Goal: Information Seeking & Learning: Learn about a topic

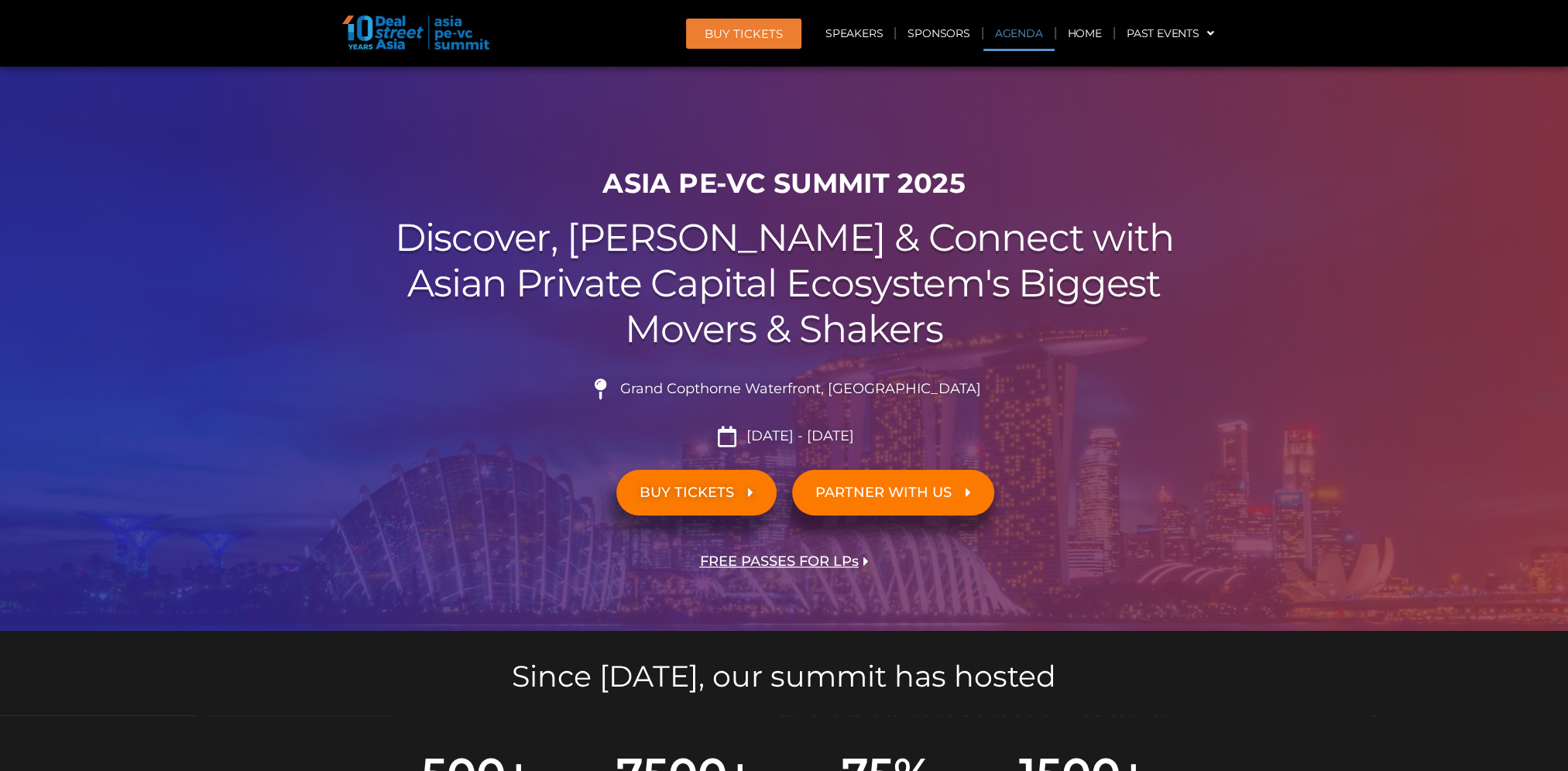
click at [1030, 31] on link "Agenda" at bounding box center [1019, 33] width 71 height 35
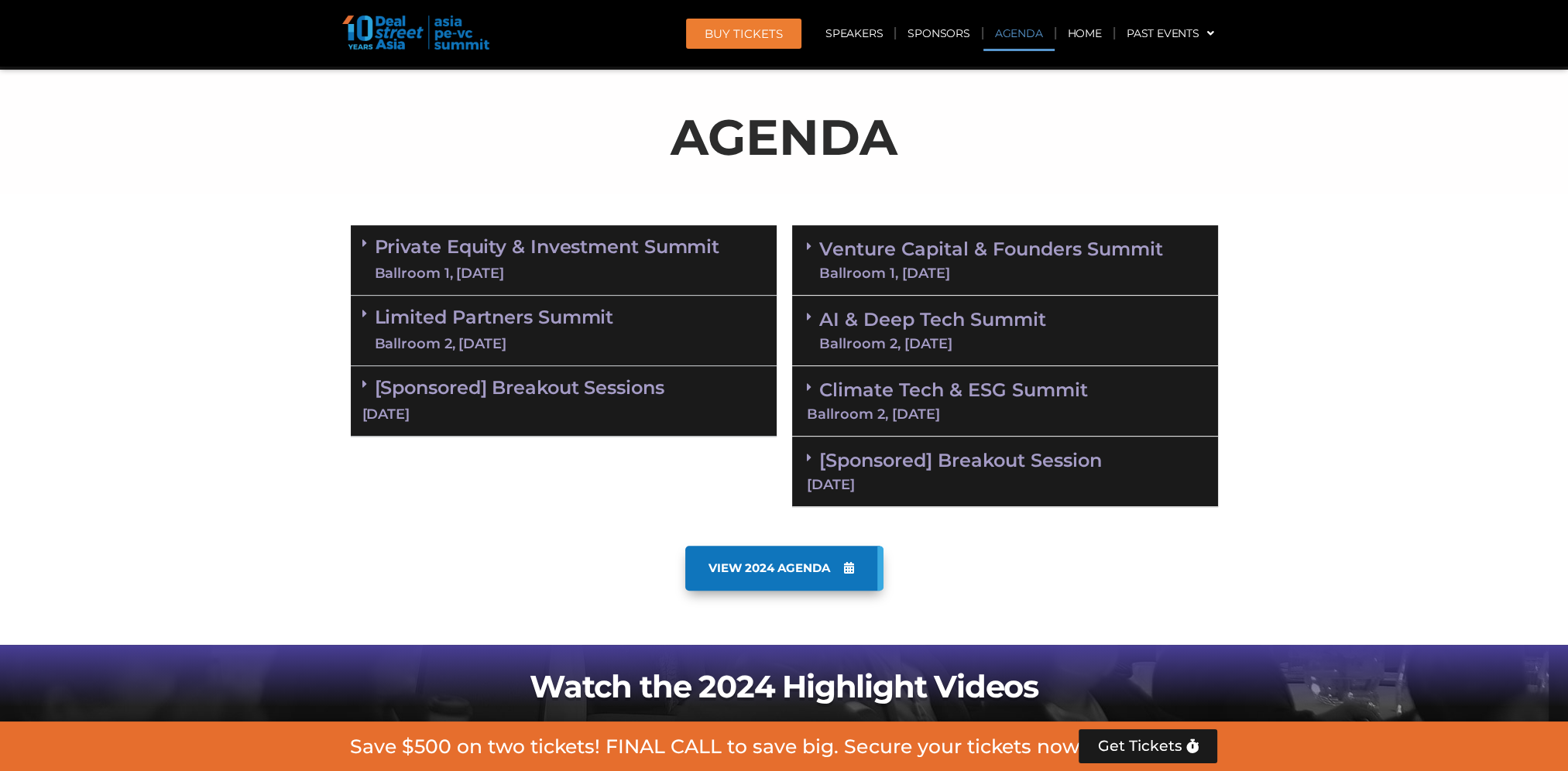
scroll to position [808, 0]
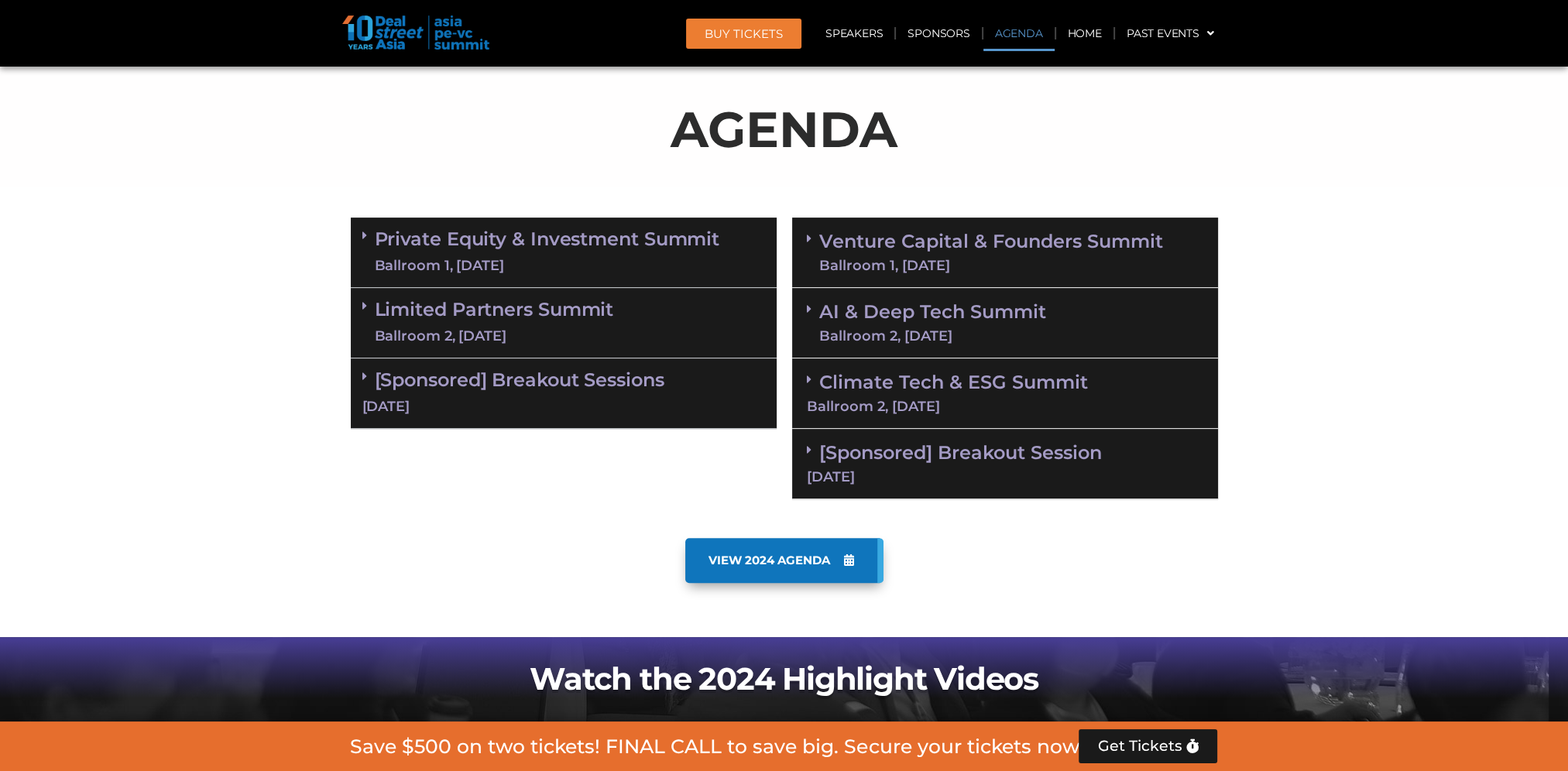
click at [497, 385] on link "[Sponsored] Breakout Sessions [DATE]" at bounding box center [563, 393] width 402 height 48
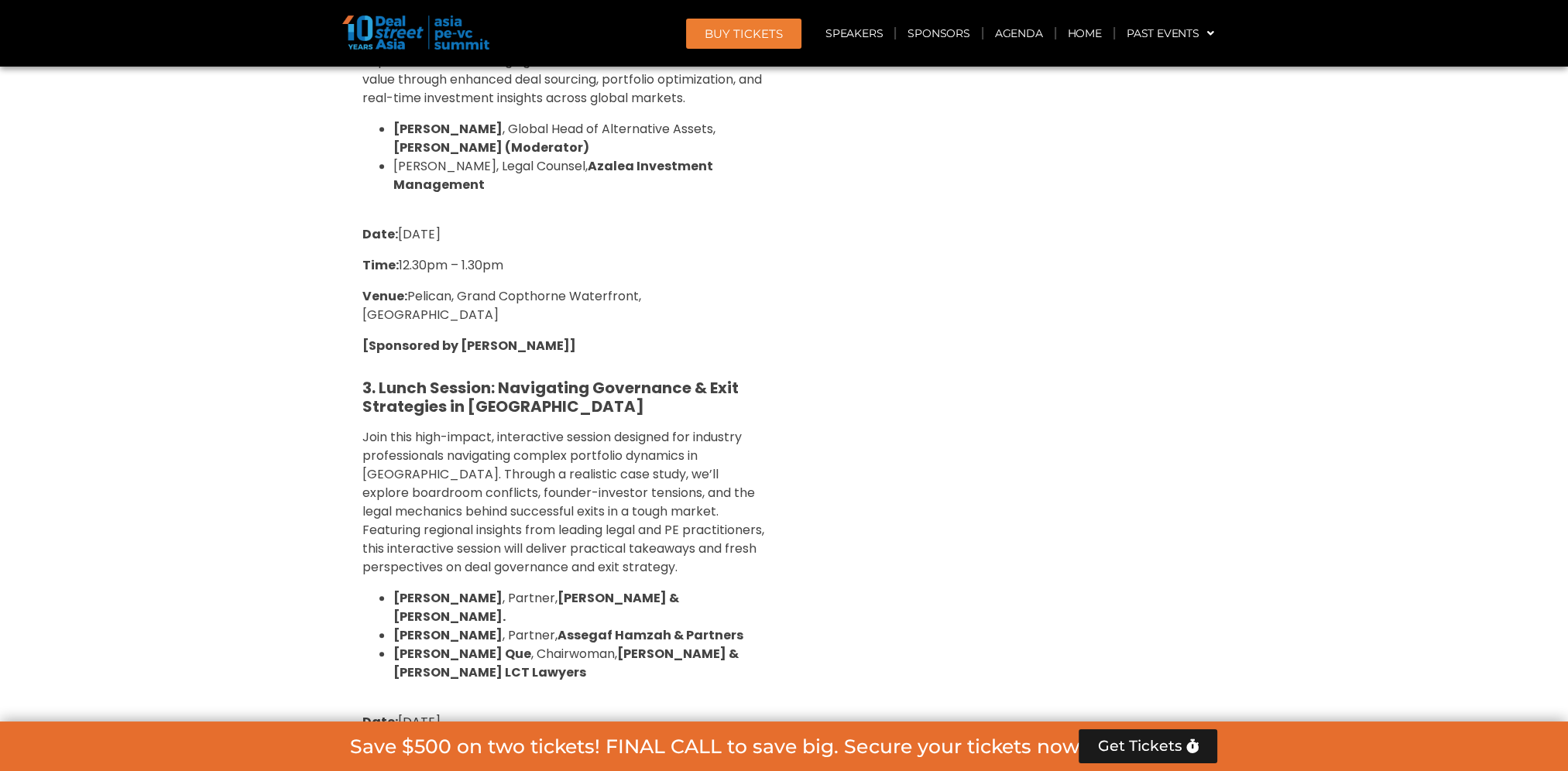
scroll to position [1969, 0]
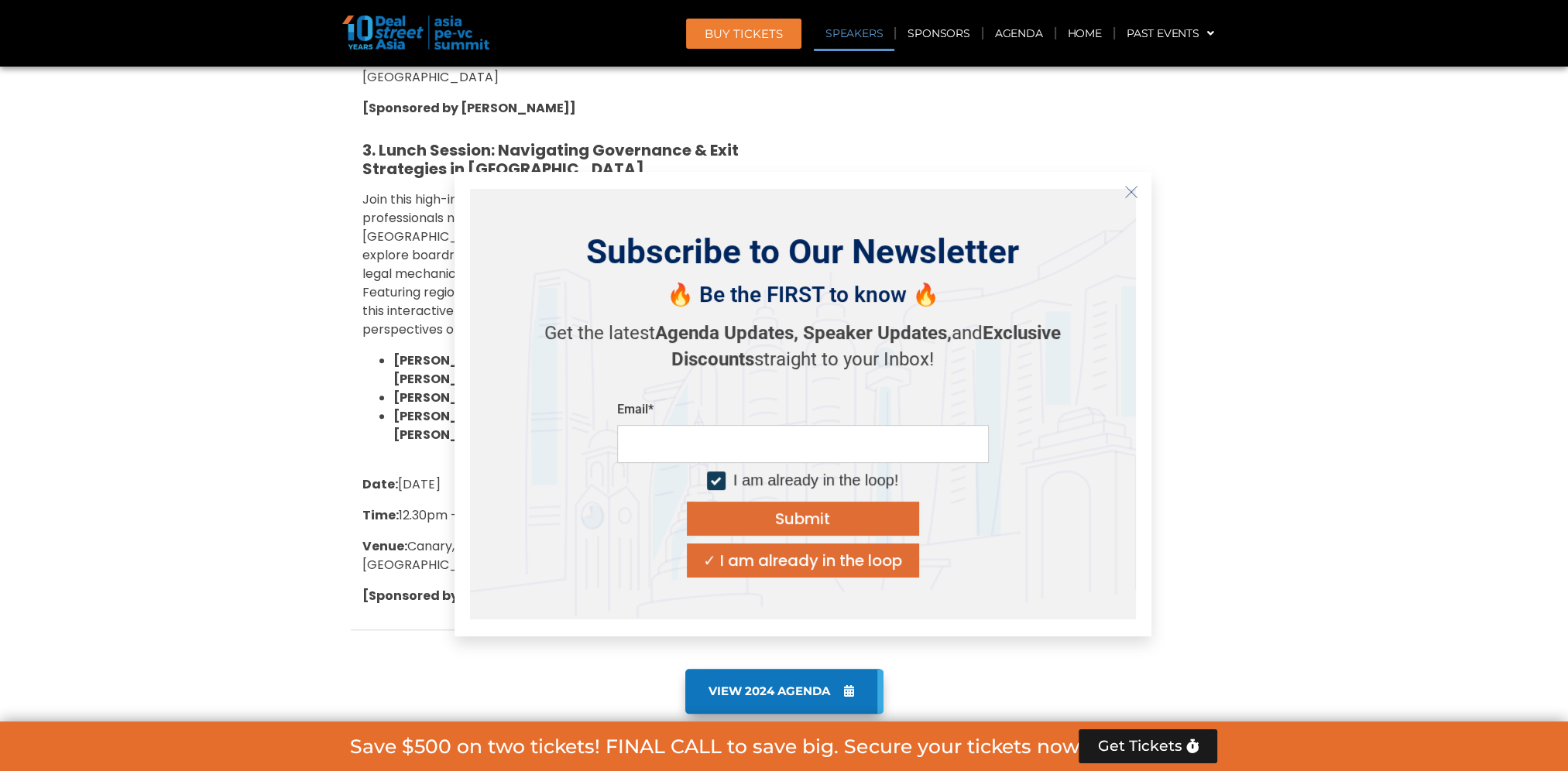
click at [1130, 198] on icon "Close" at bounding box center [1131, 192] width 14 height 14
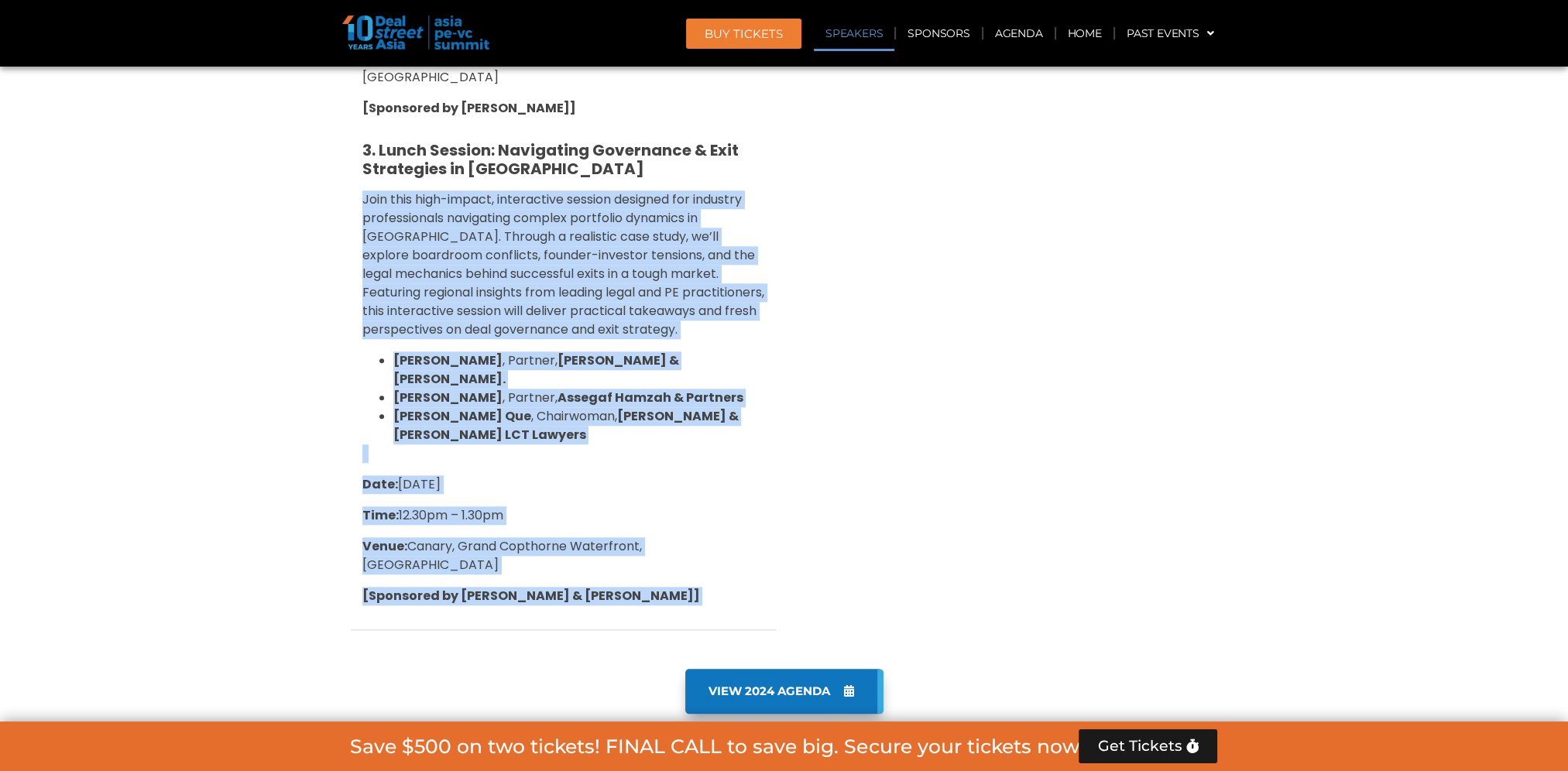
drag, startPoint x: 362, startPoint y: 152, endPoint x: 793, endPoint y: 330, distance: 466.3
drag, startPoint x: 793, startPoint y: 330, endPoint x: 421, endPoint y: 236, distance: 383.7
click at [420, 236] on span "Join this high-impact, interactive session designed for industry professionals …" at bounding box center [562, 265] width 401 height 148
click at [579, 352] on strong "[PERSON_NAME] & [PERSON_NAME]." at bounding box center [536, 370] width 285 height 36
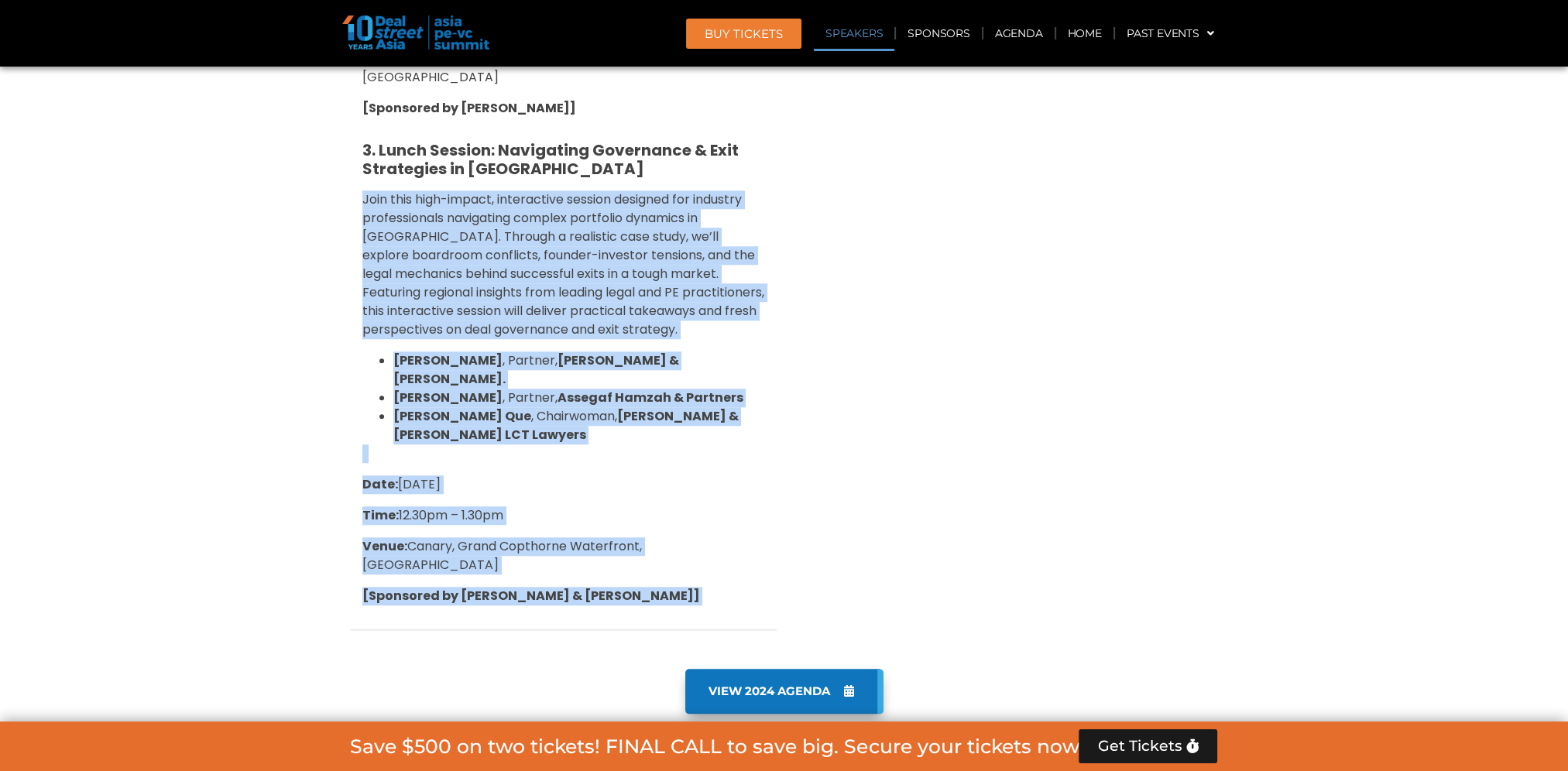
click at [710, 389] on strong "Assegaf Hamzah & Partners" at bounding box center [650, 397] width 186 height 18
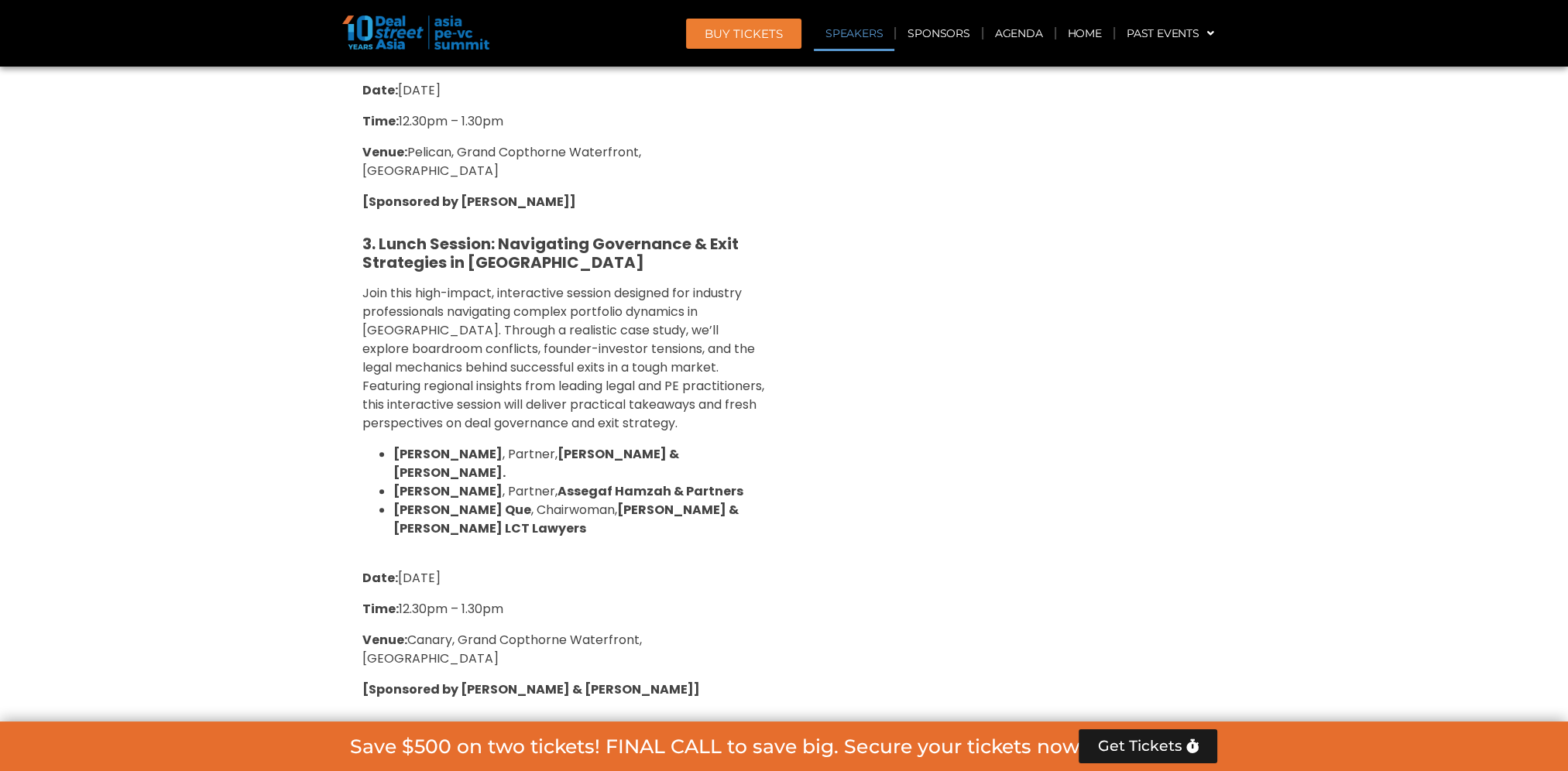
scroll to position [1892, 0]
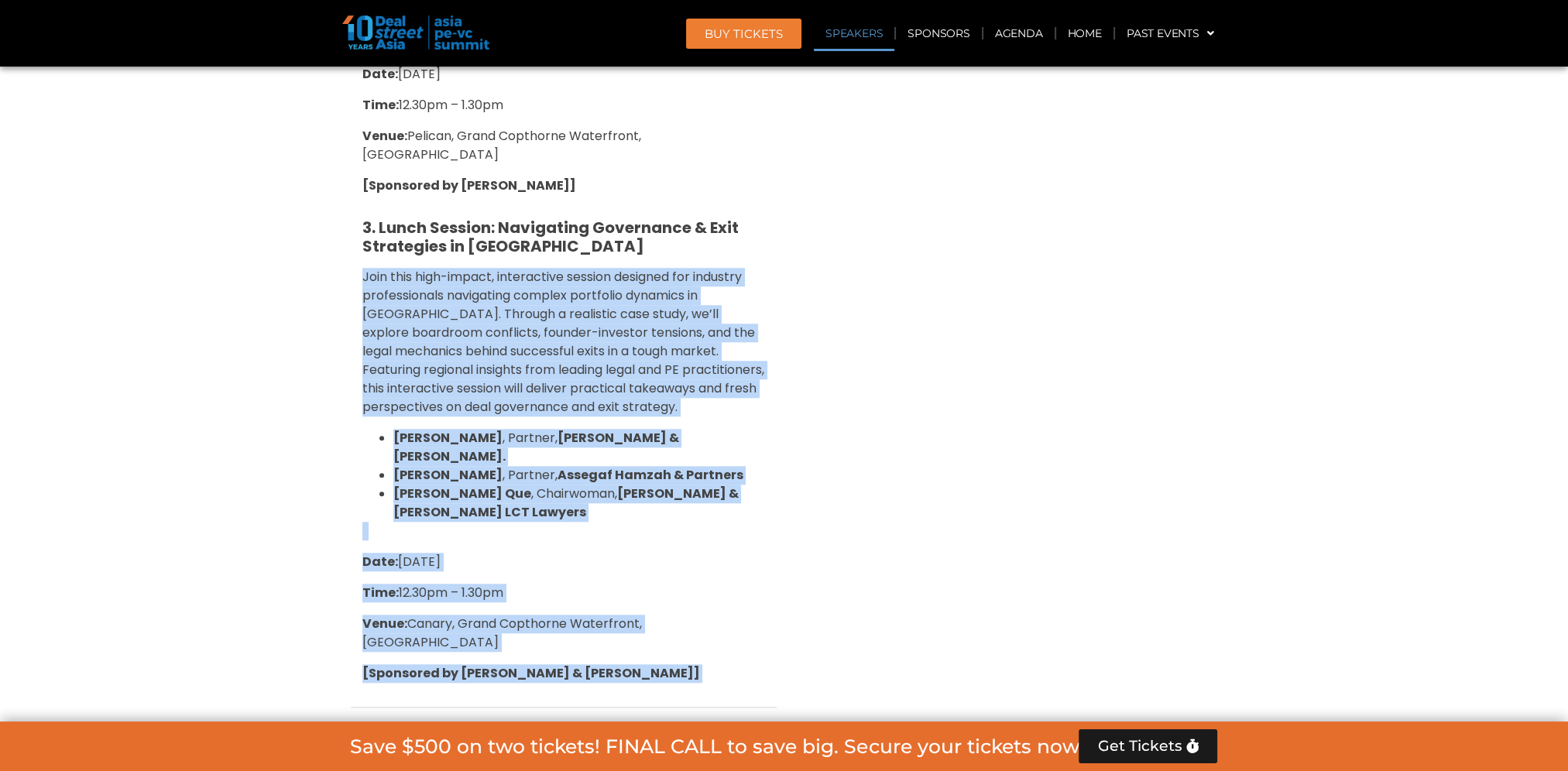
drag, startPoint x: 354, startPoint y: 229, endPoint x: 821, endPoint y: 323, distance: 476.4
click at [626, 338] on span "Join this high-impact, interactive session designed for industry professionals …" at bounding box center [562, 342] width 401 height 148
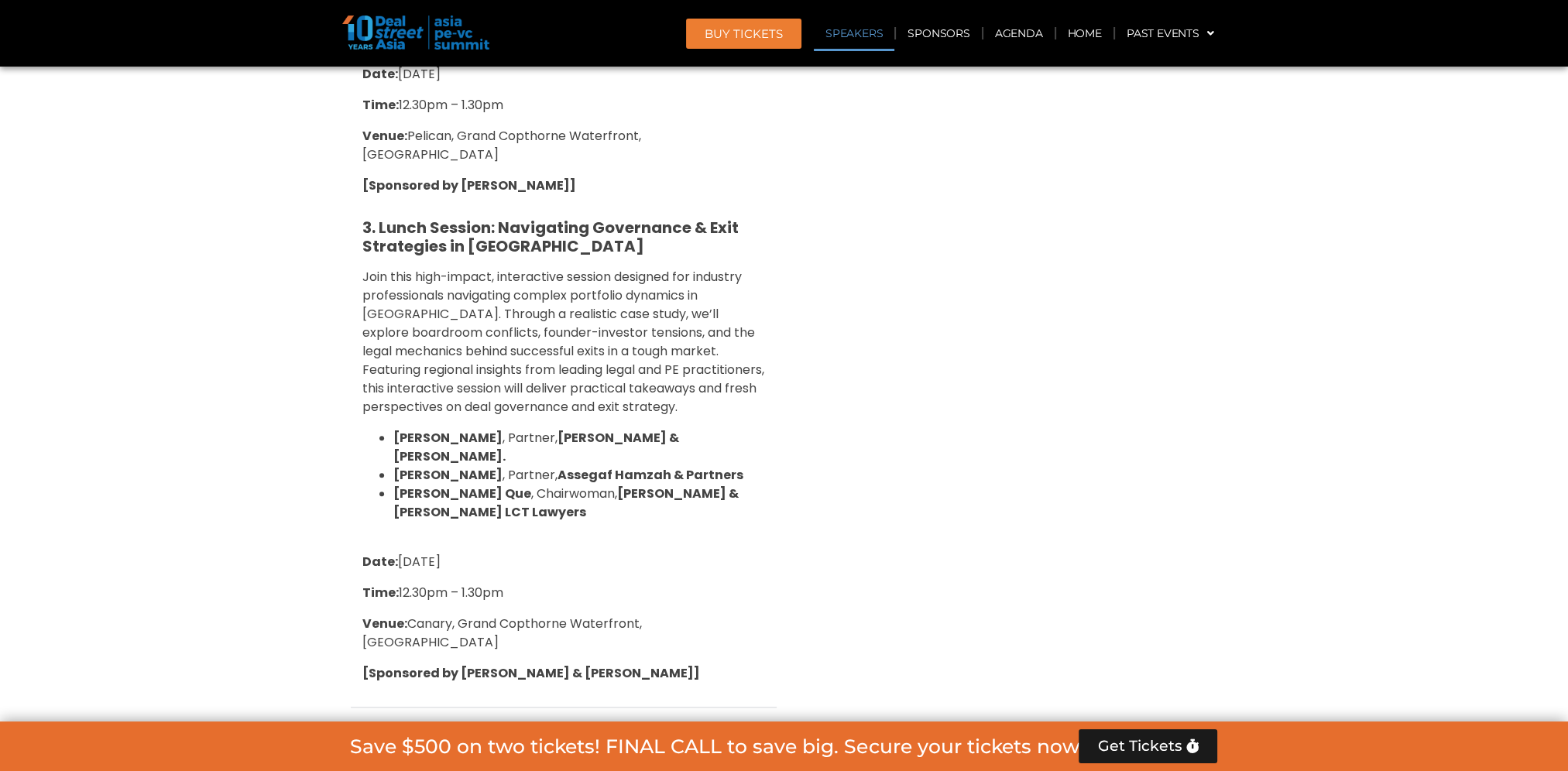
click at [632, 272] on span "Join this high-impact, interactive session designed for industry professionals …" at bounding box center [562, 342] width 401 height 148
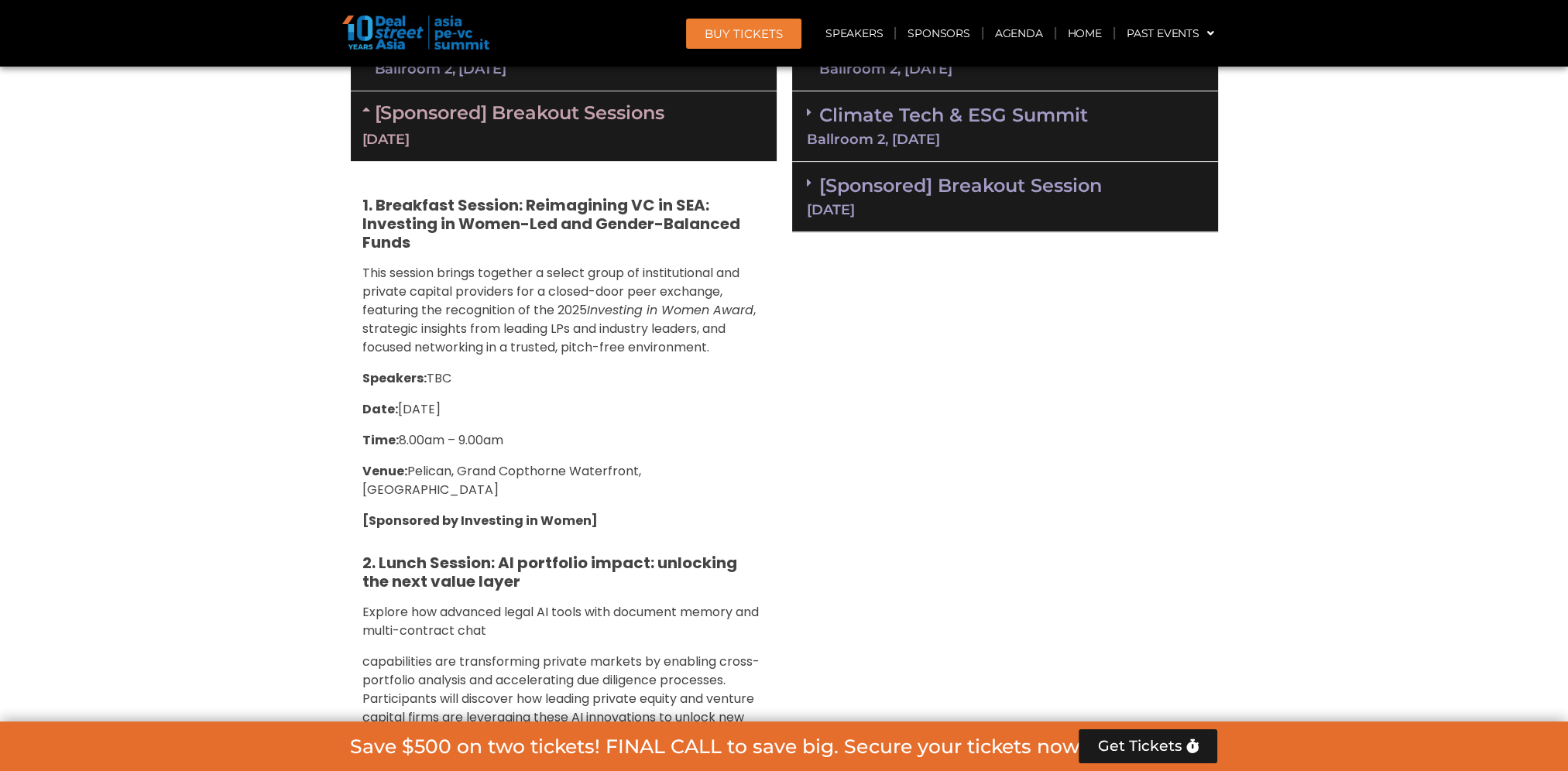
scroll to position [1195, 0]
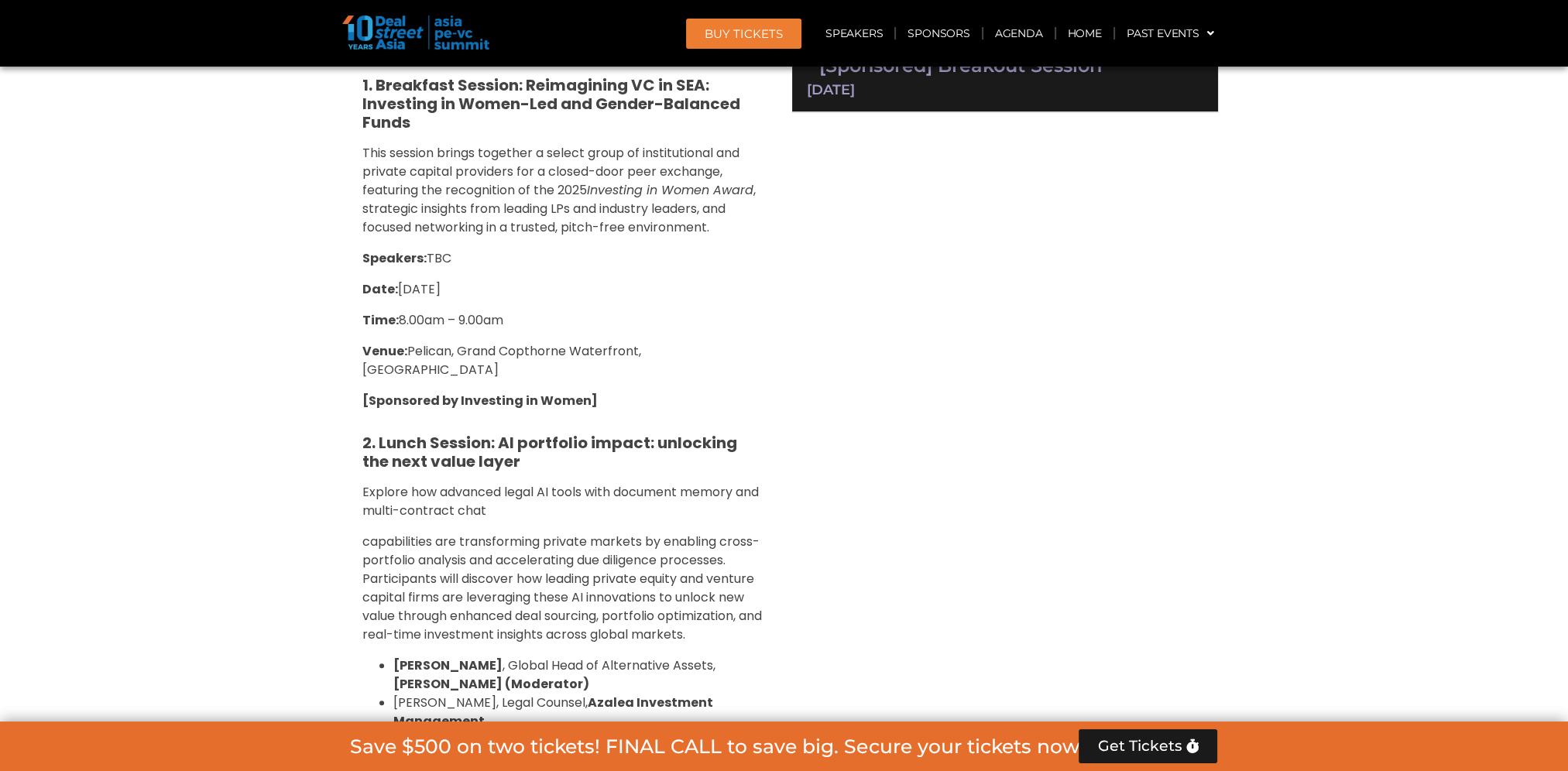
click at [695, 533] on span "capabilities are transforming private markets by enabling cross-portfolio analy…" at bounding box center [561, 588] width 400 height 111
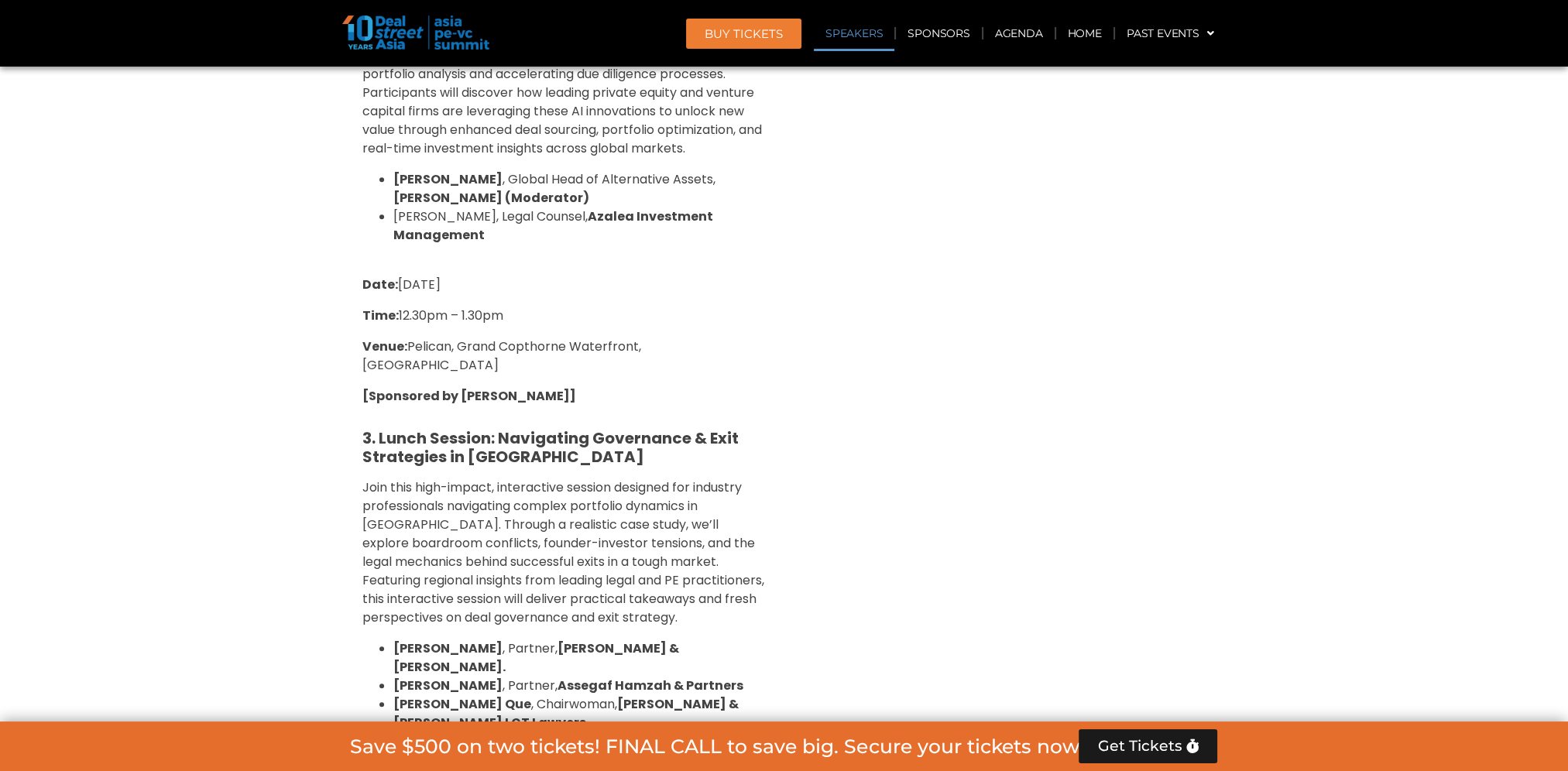
scroll to position [1737, 0]
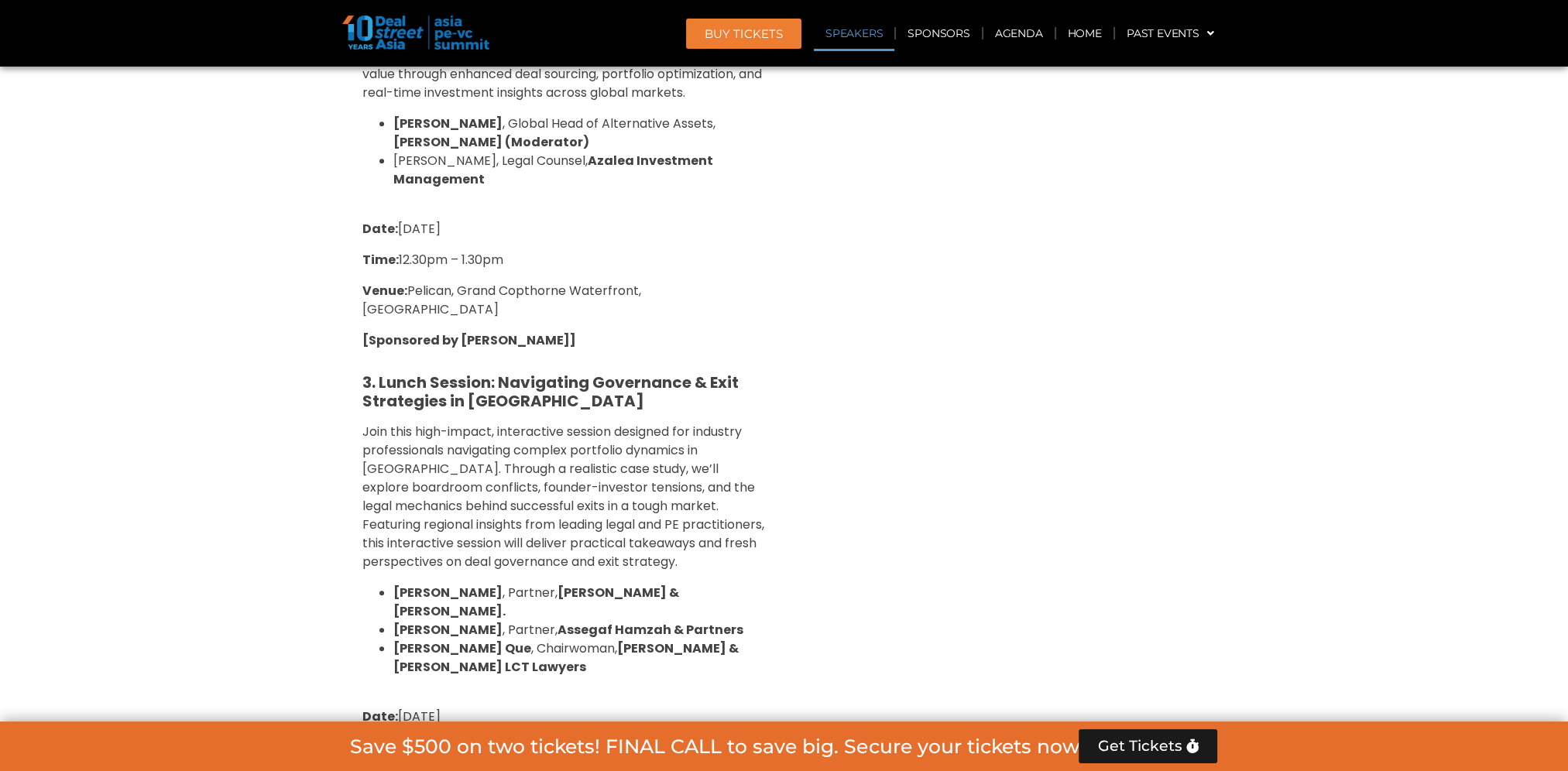
click at [720, 471] on span "Join this high-impact, interactive session designed for industry professionals …" at bounding box center [562, 497] width 401 height 148
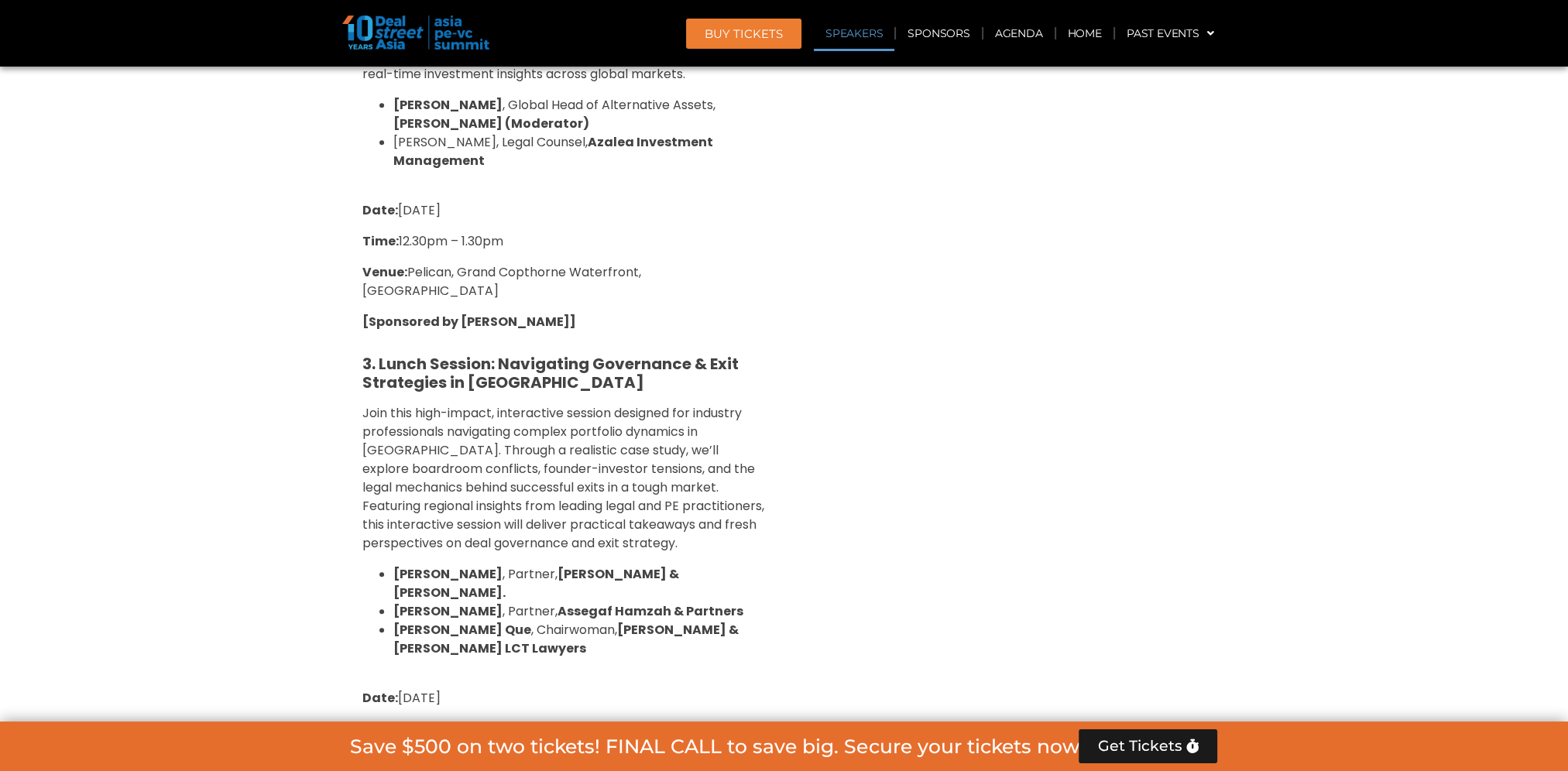
scroll to position [1892, 0]
